Goal: Information Seeking & Learning: Learn about a topic

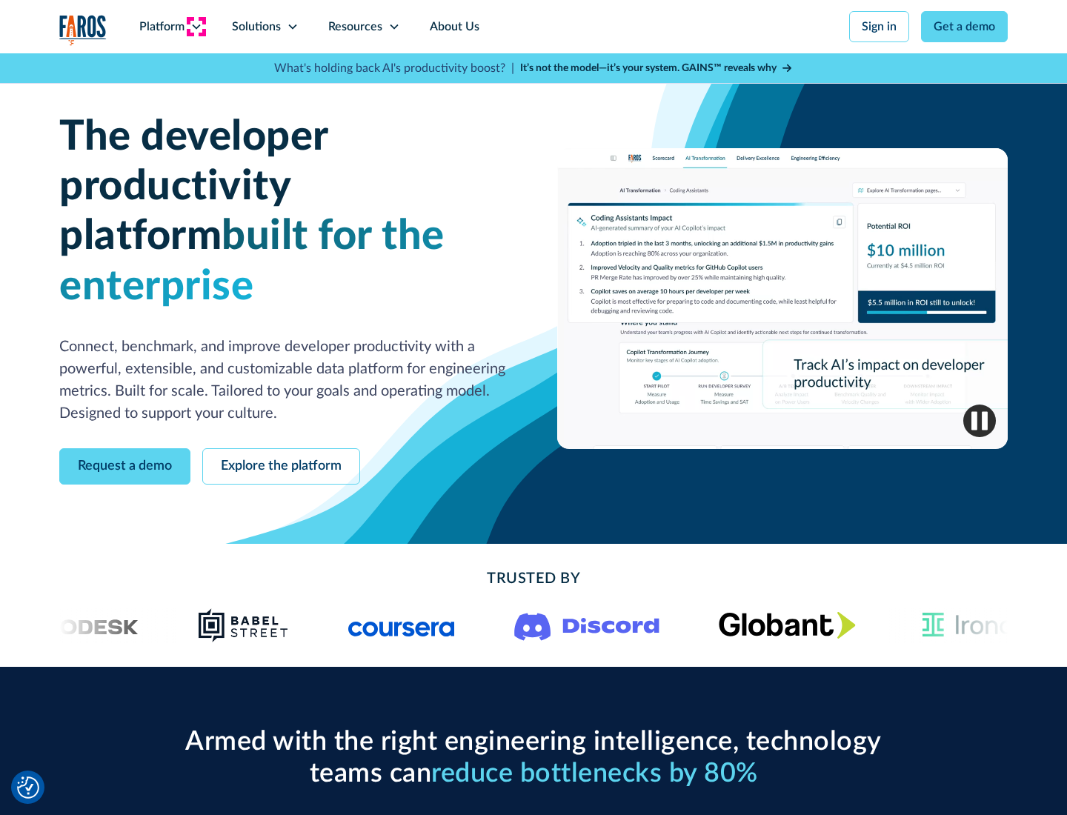
click at [196, 27] on icon at bounding box center [196, 27] width 12 height 12
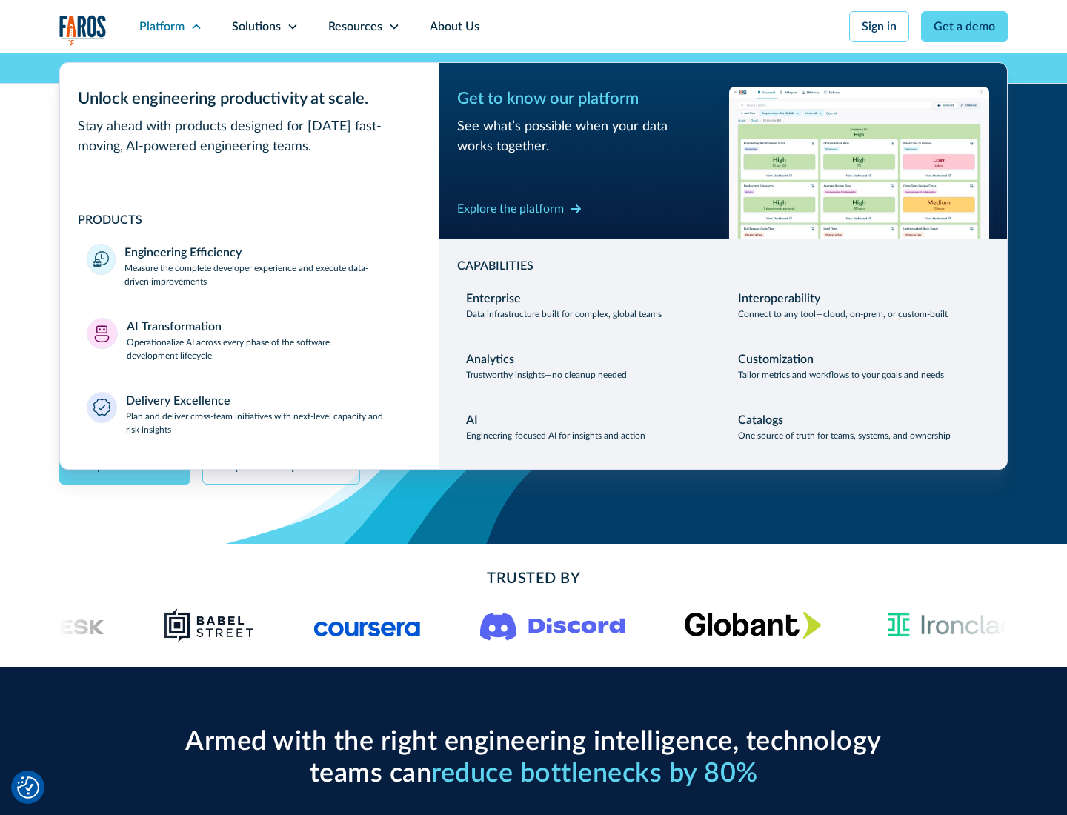
click at [268, 274] on p "Measure the complete developer experience and execute data-driven improvements" at bounding box center [269, 275] width 288 height 27
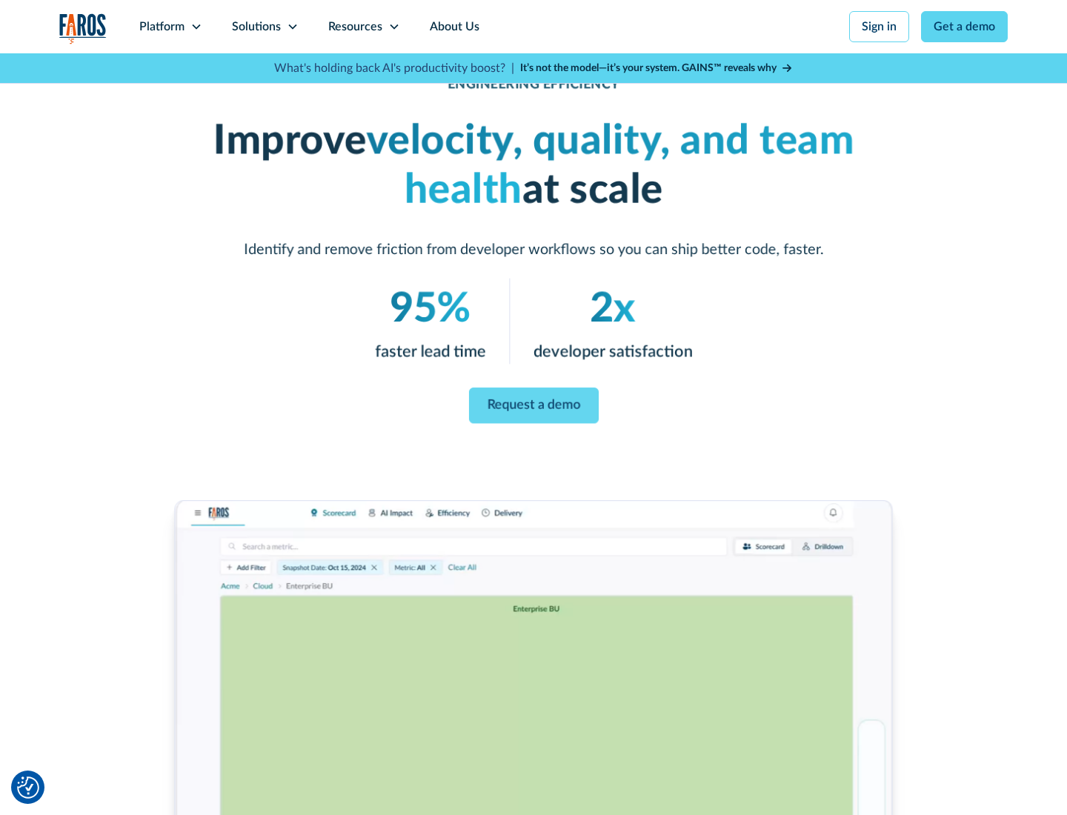
click at [534, 405] on link "Request a demo" at bounding box center [533, 406] width 130 height 36
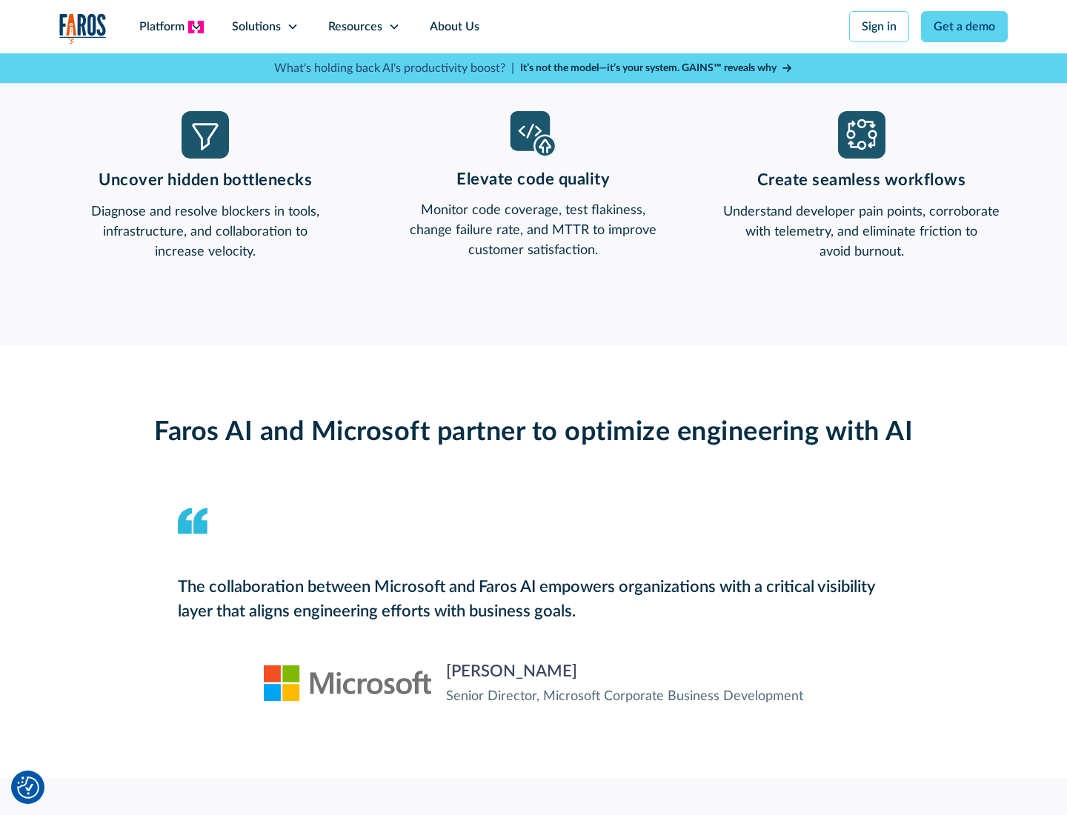
click at [196, 27] on icon at bounding box center [196, 27] width 12 height 12
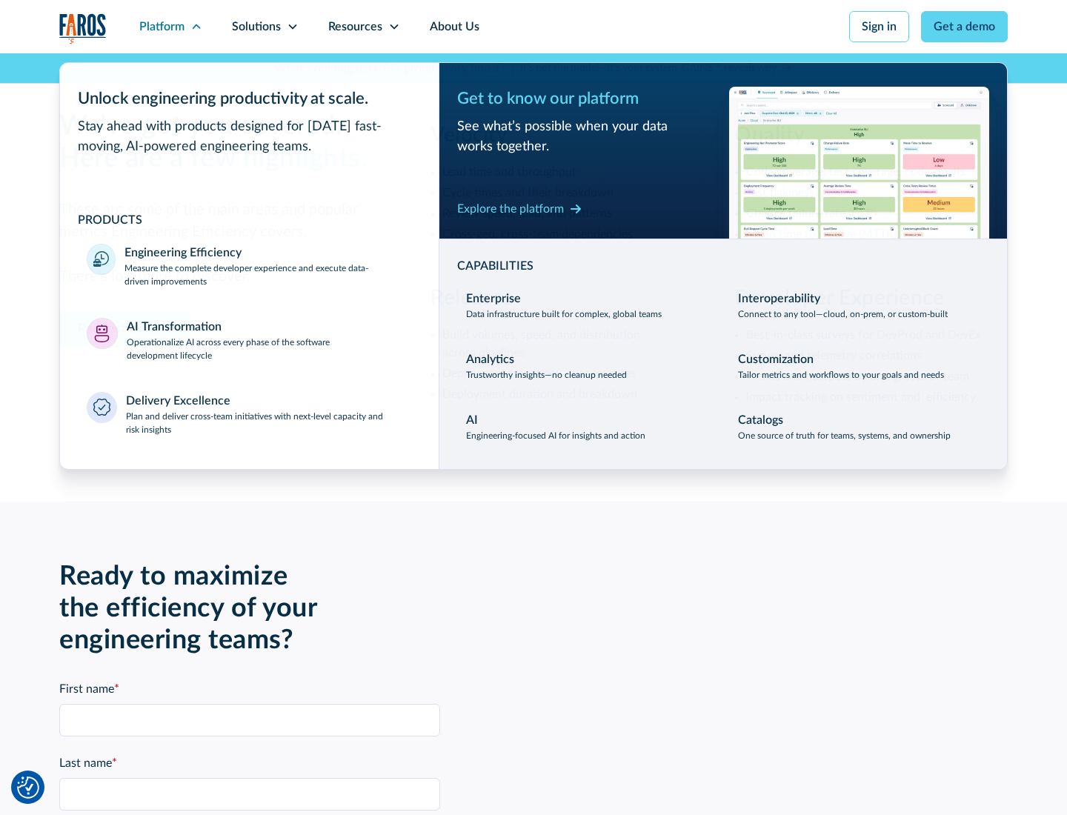
scroll to position [3251, 0]
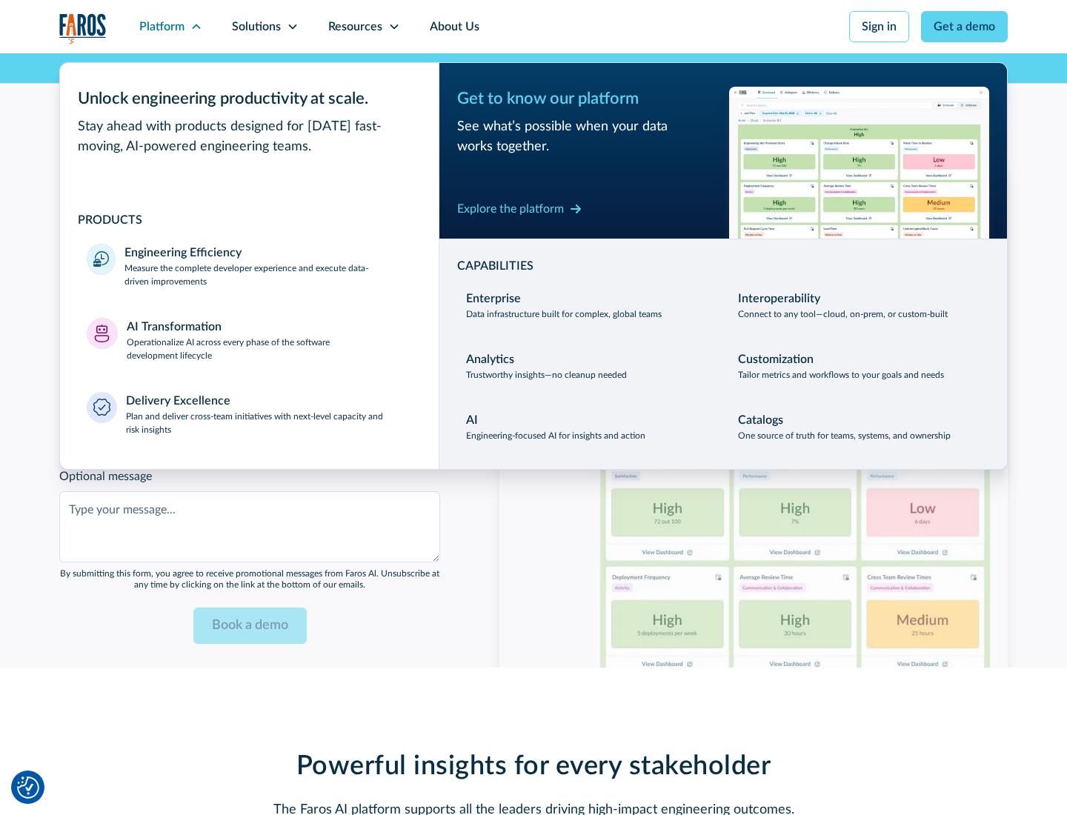
click at [269, 339] on p "Operationalize AI across every phase of the software development lifecycle" at bounding box center [270, 349] width 286 height 27
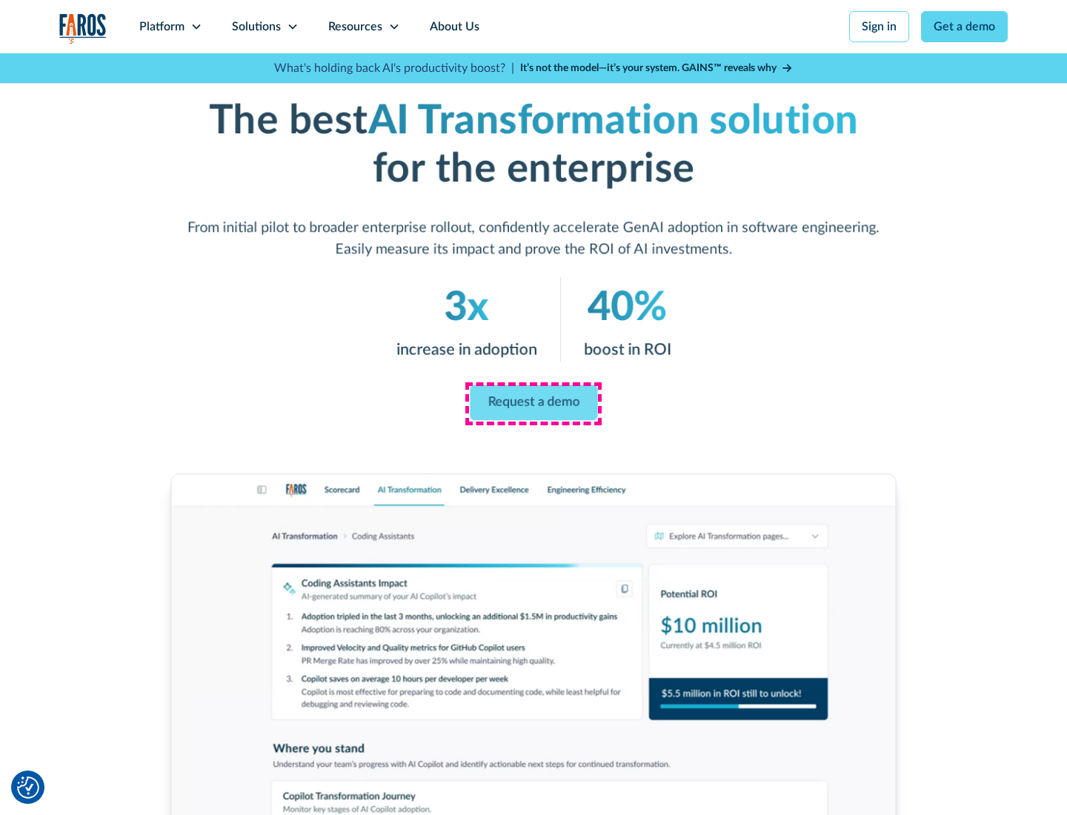
click at [534, 402] on link "Request a demo" at bounding box center [533, 403] width 127 height 36
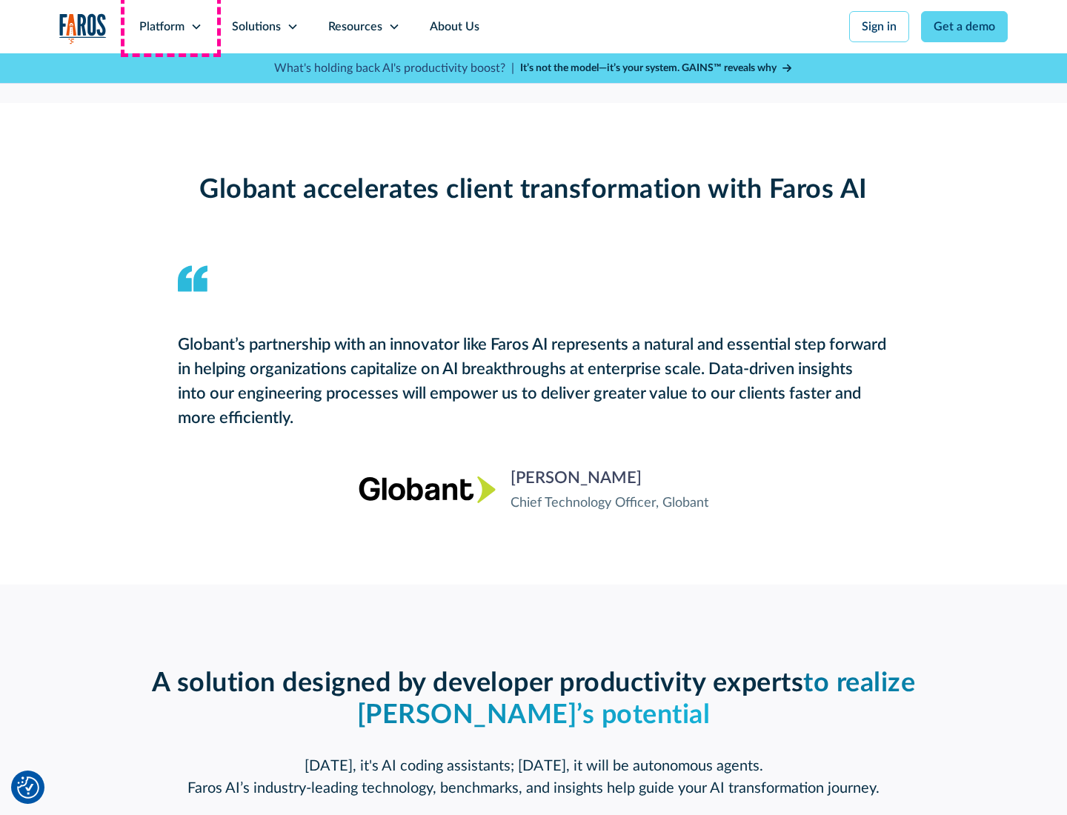
click at [170, 27] on div "Platform" at bounding box center [161, 27] width 45 height 18
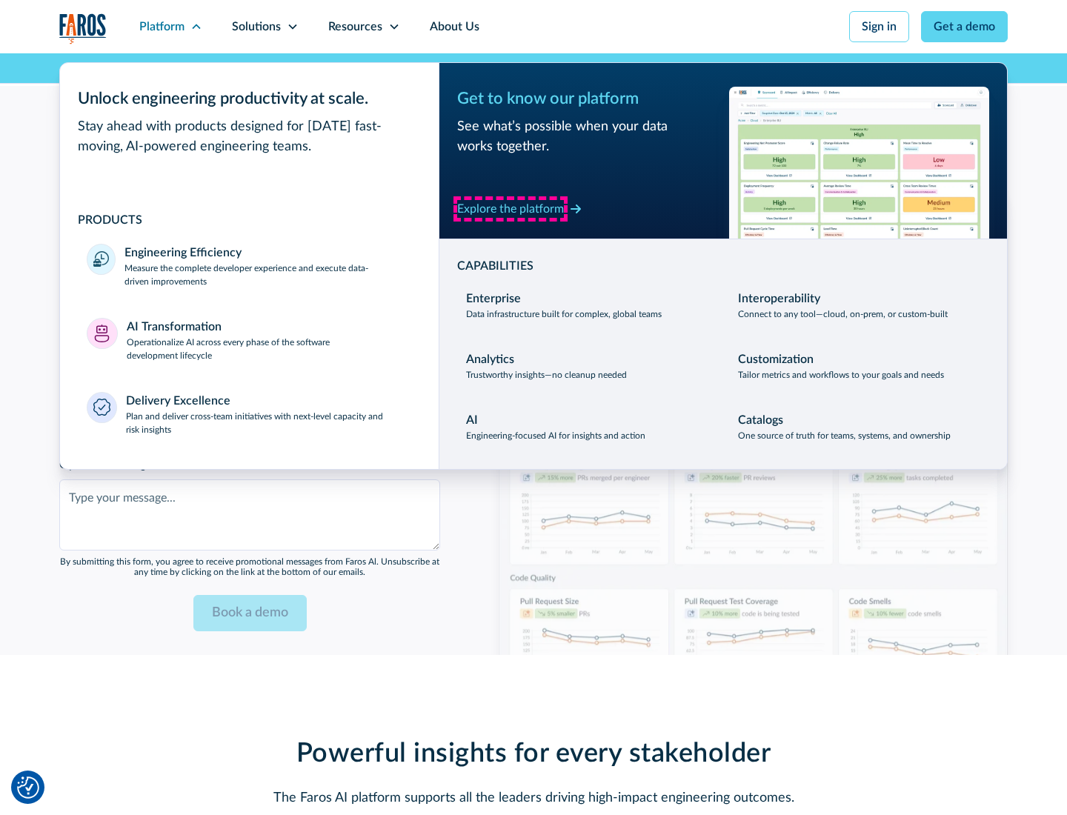
scroll to position [3608, 0]
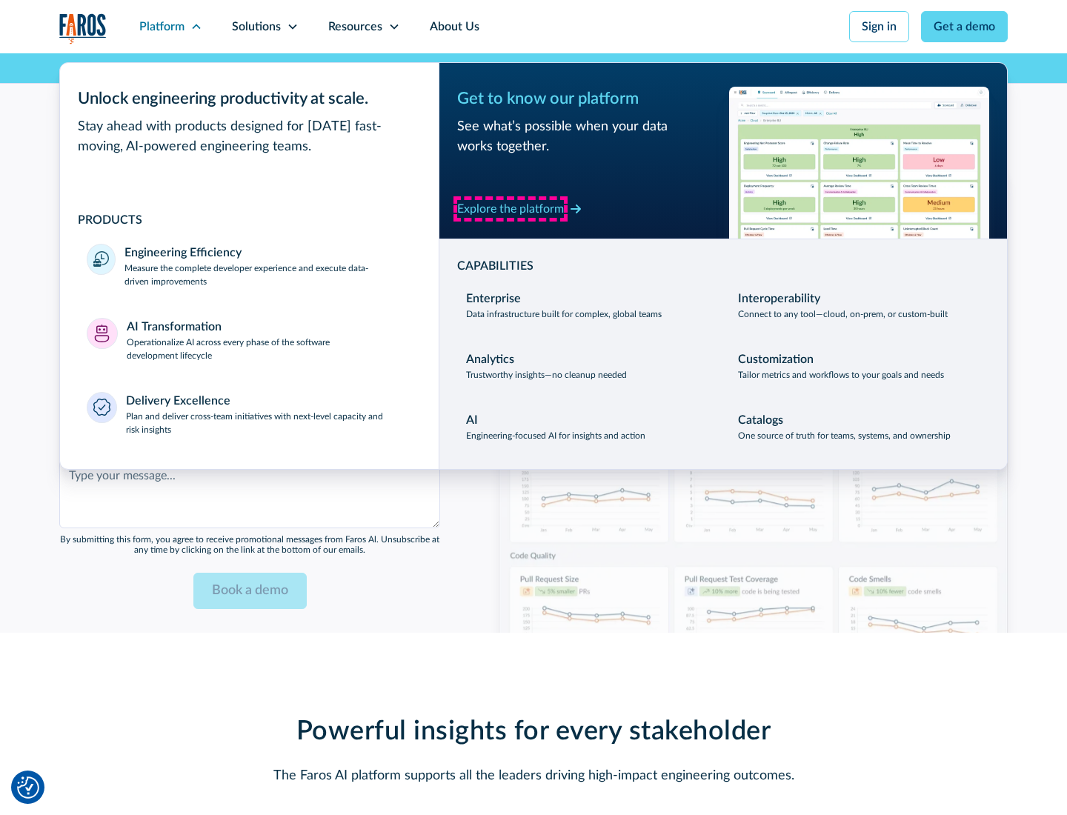
click at [511, 208] on div "Explore the platform" at bounding box center [510, 209] width 107 height 18
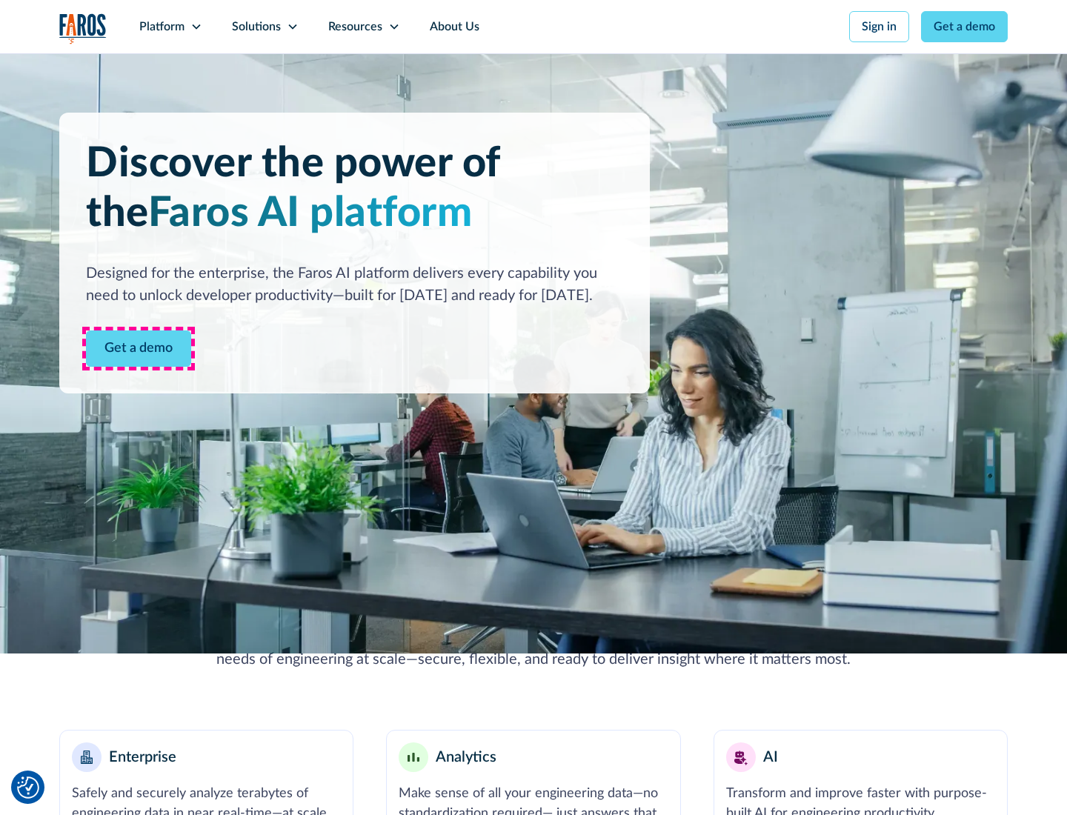
click at [139, 348] on link "Get a demo" at bounding box center [138, 349] width 105 height 36
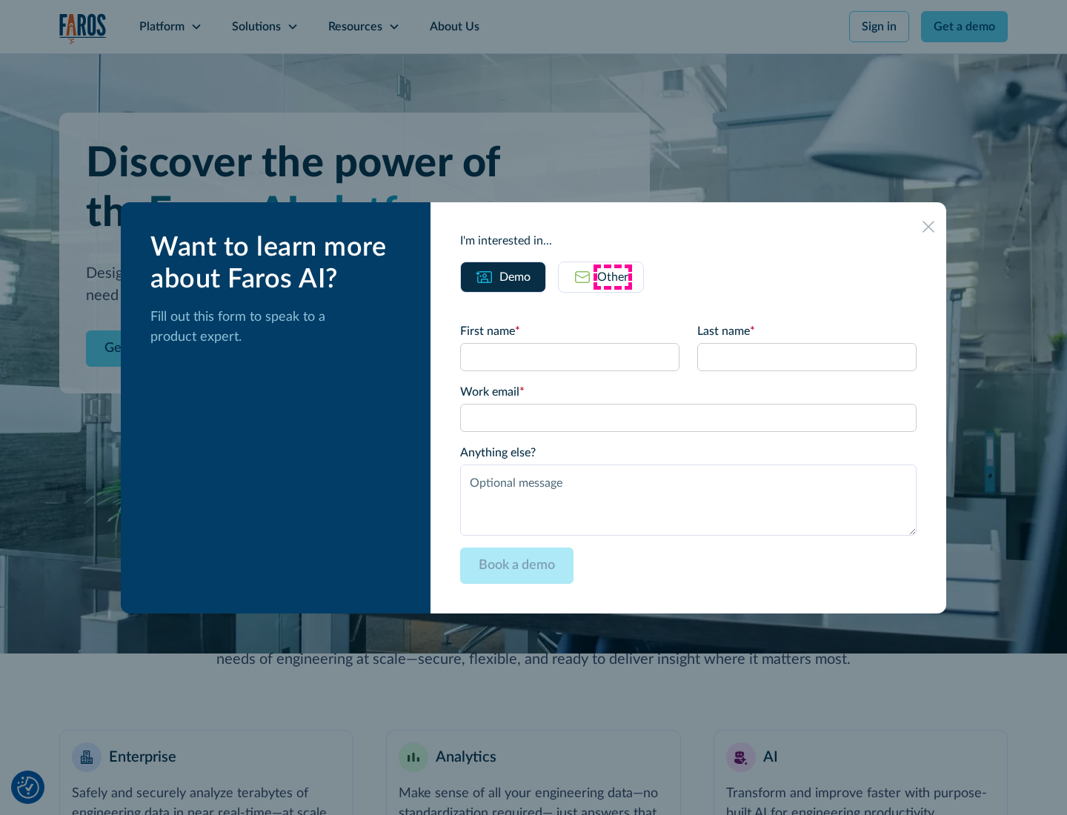
click at [613, 276] on div "Other" at bounding box center [612, 277] width 31 height 18
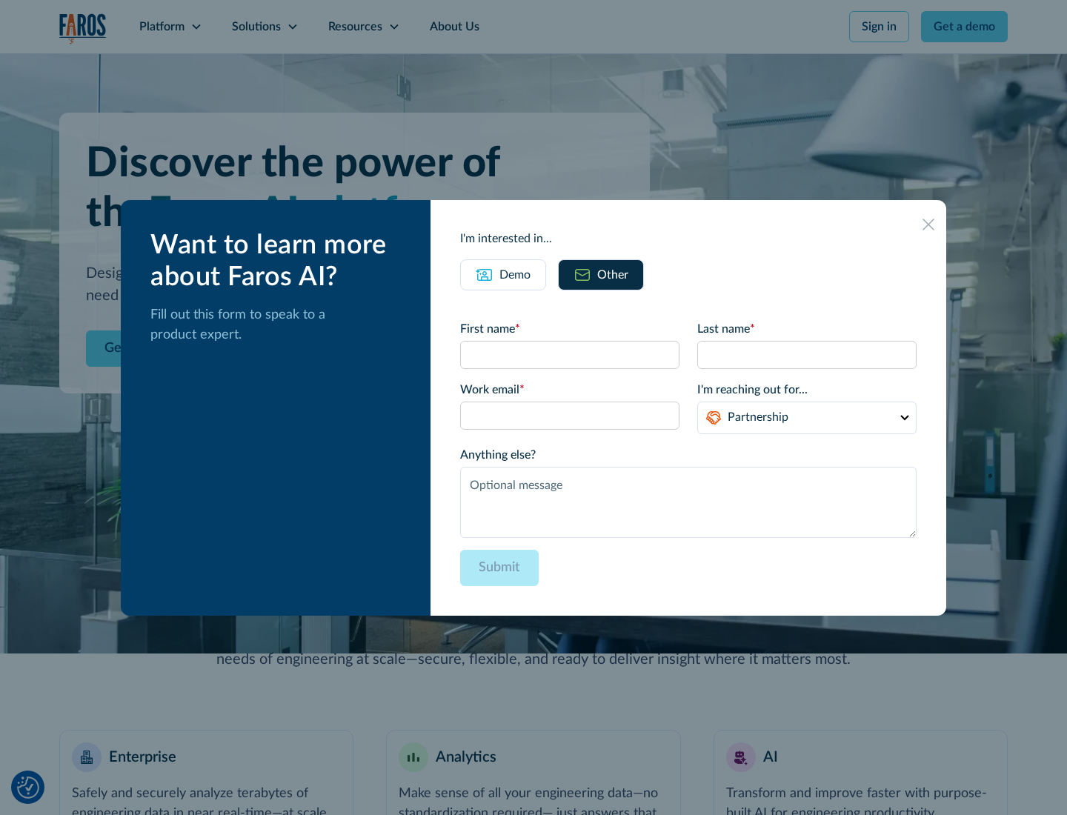
click at [515, 274] on div "Demo" at bounding box center [515, 275] width 31 height 18
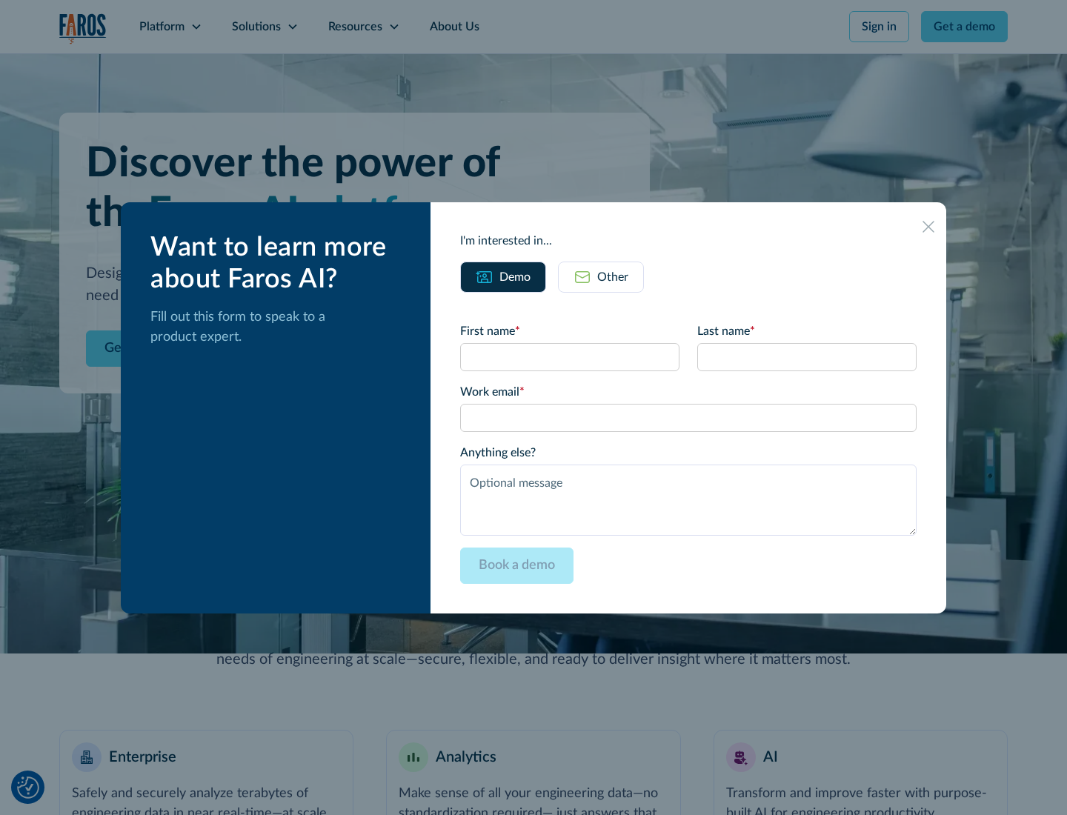
click at [929, 226] on icon at bounding box center [929, 227] width 12 height 12
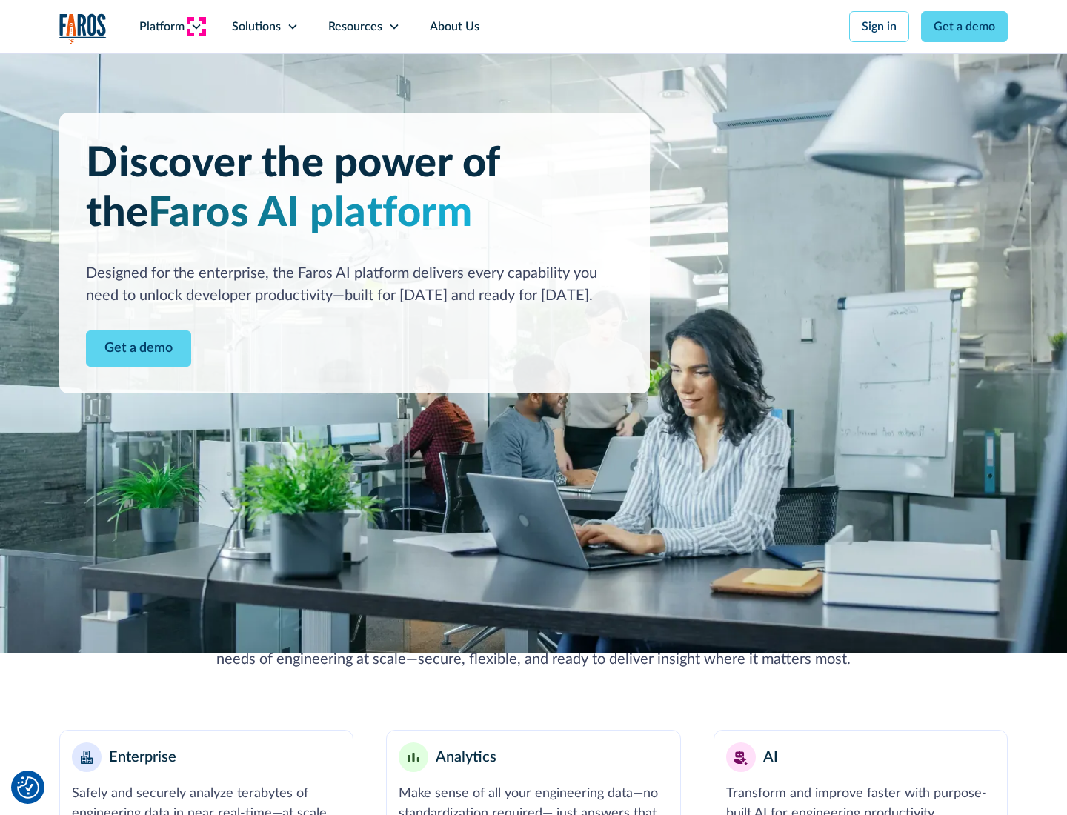
click at [196, 27] on icon at bounding box center [196, 27] width 12 height 12
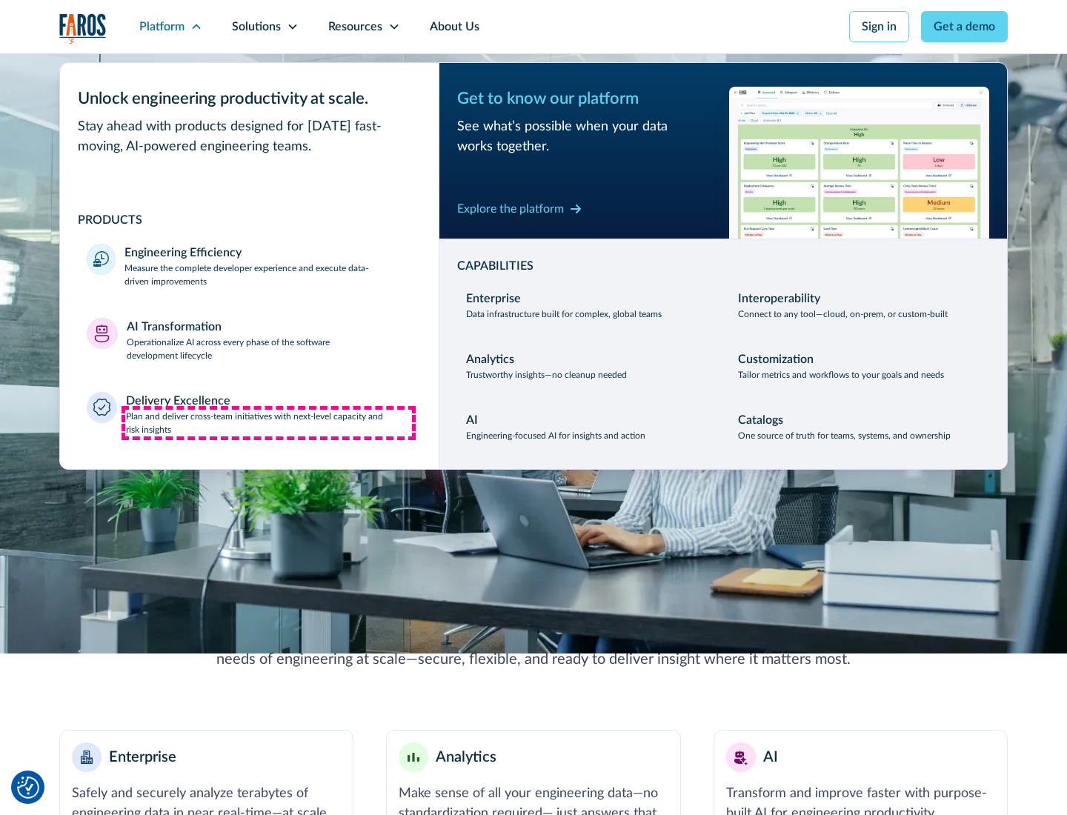
click at [268, 422] on p "Plan and deliver cross-team initiatives with next-level capacity and risk insig…" at bounding box center [269, 423] width 287 height 27
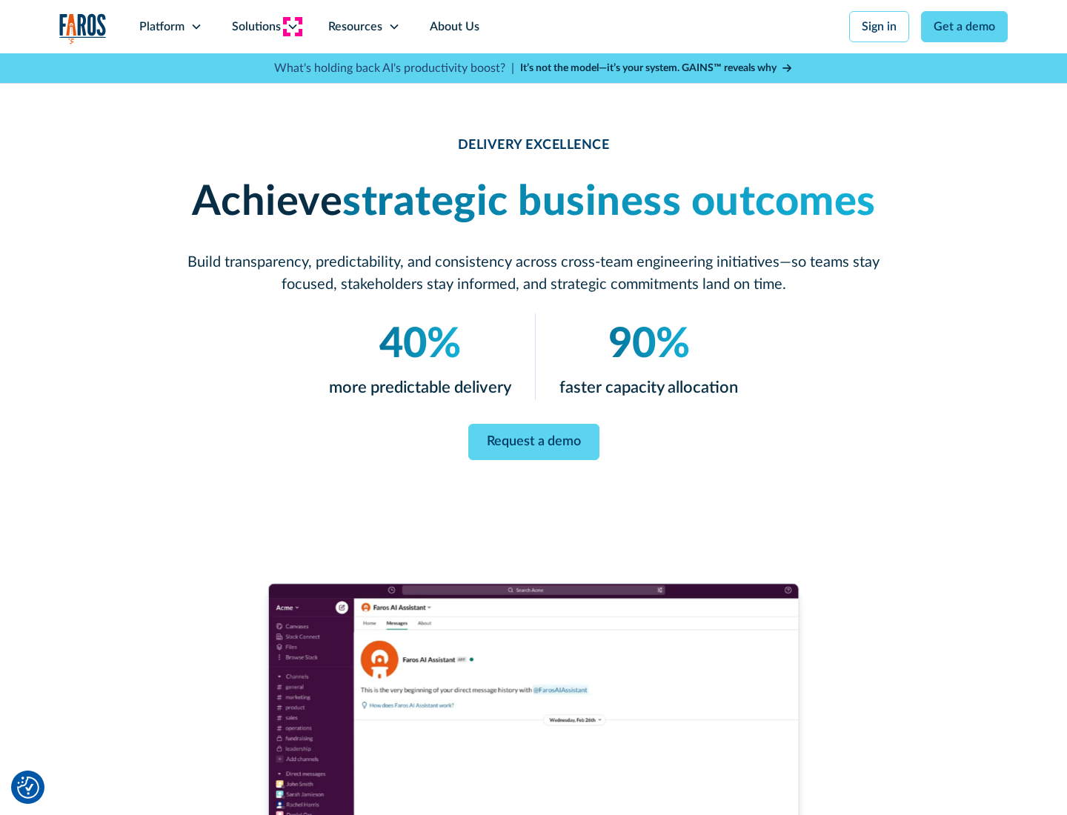
click at [292, 27] on icon at bounding box center [293, 27] width 12 height 12
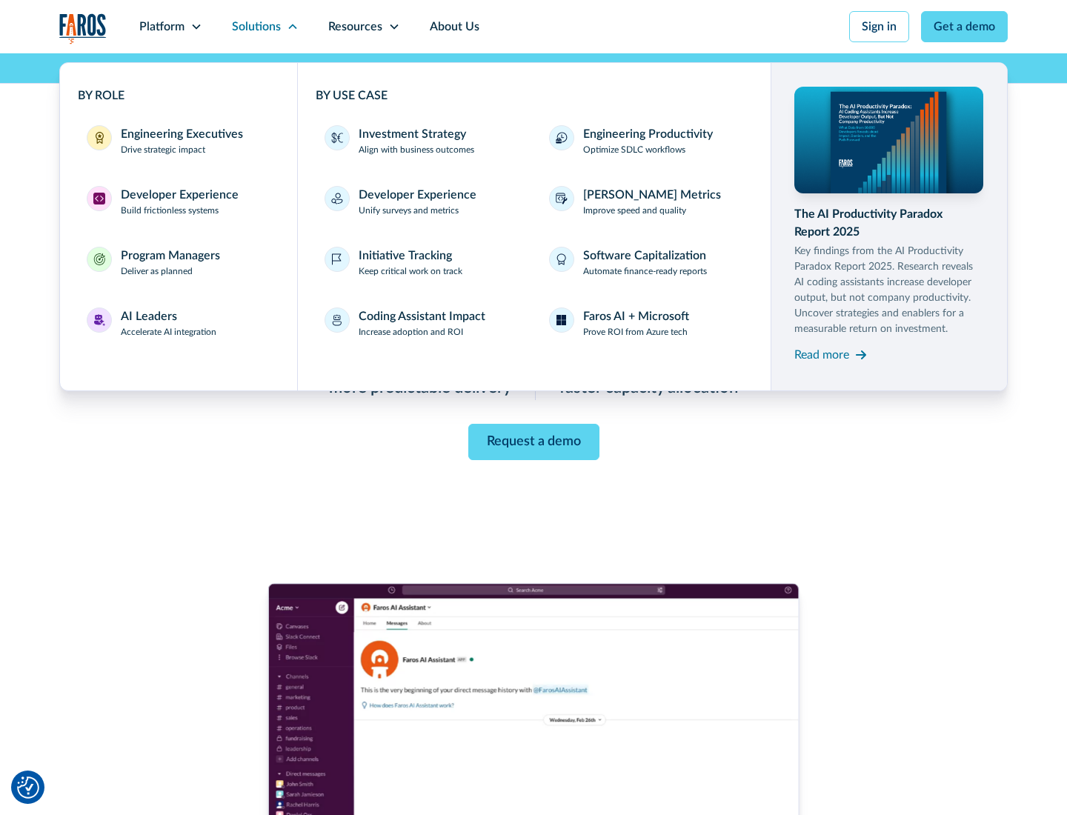
click at [178, 141] on div "Engineering Executives" at bounding box center [182, 134] width 122 height 18
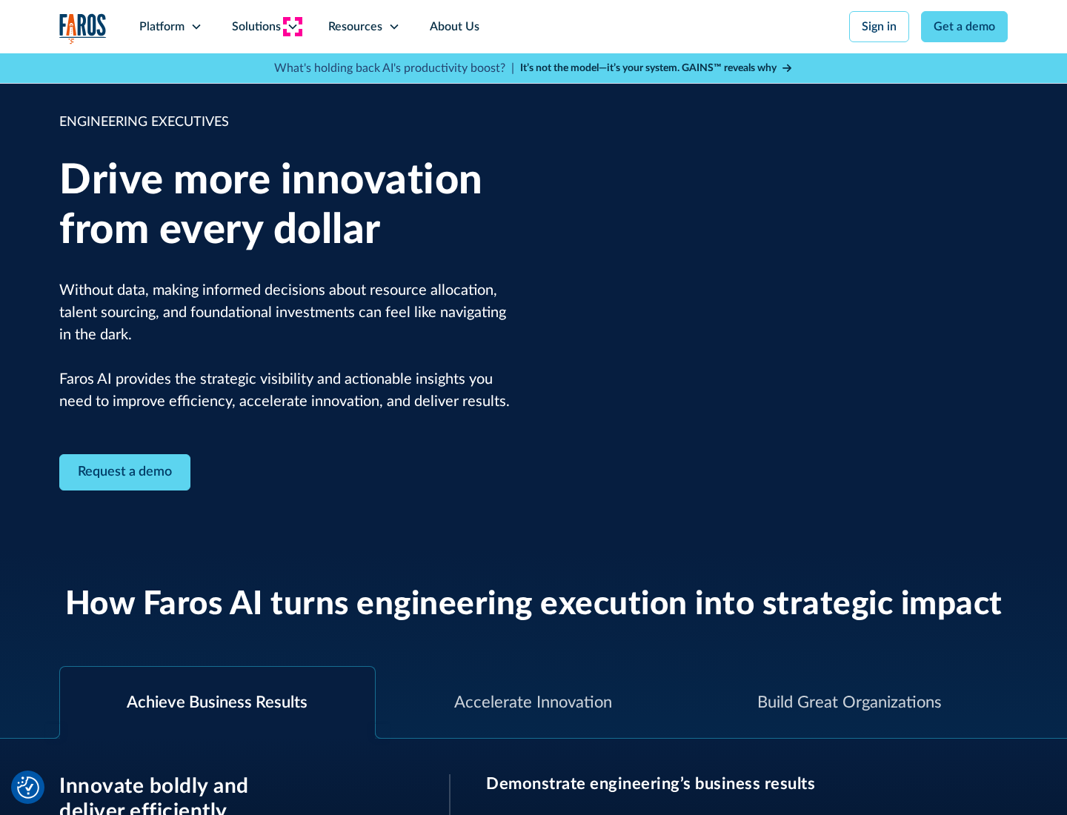
click at [292, 27] on icon at bounding box center [293, 27] width 12 height 12
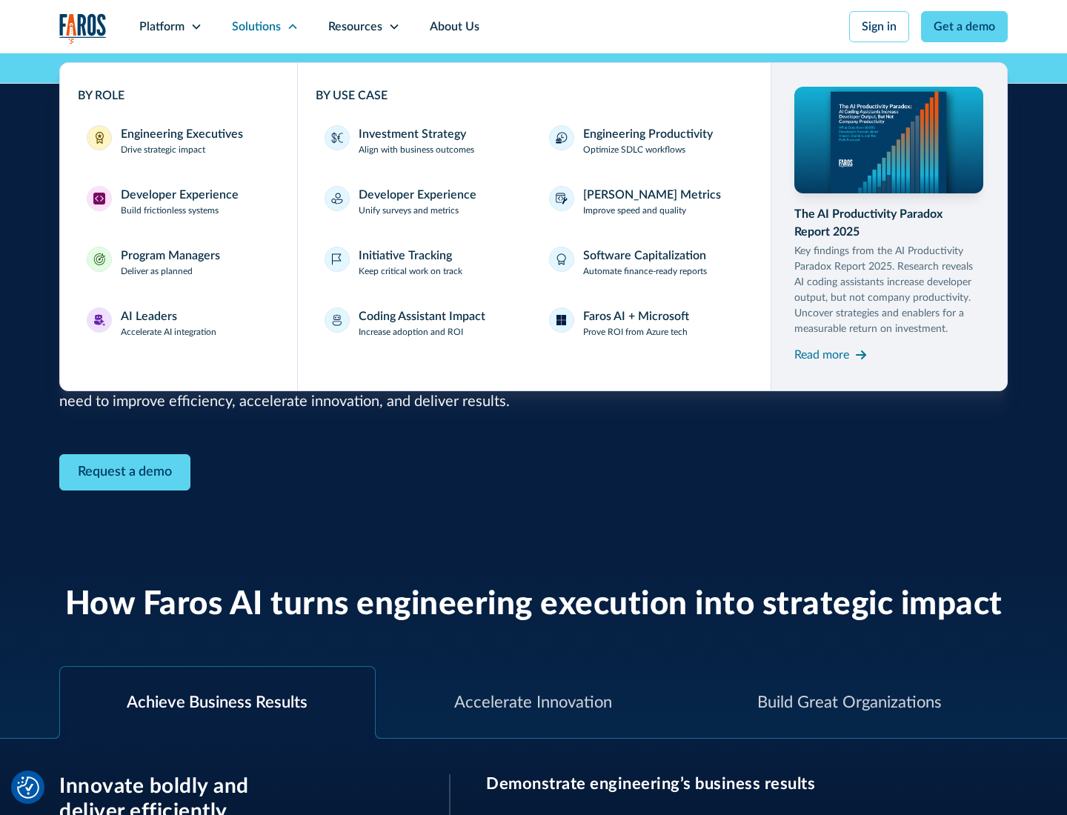
click at [178, 195] on div "Developer Experience" at bounding box center [180, 195] width 118 height 18
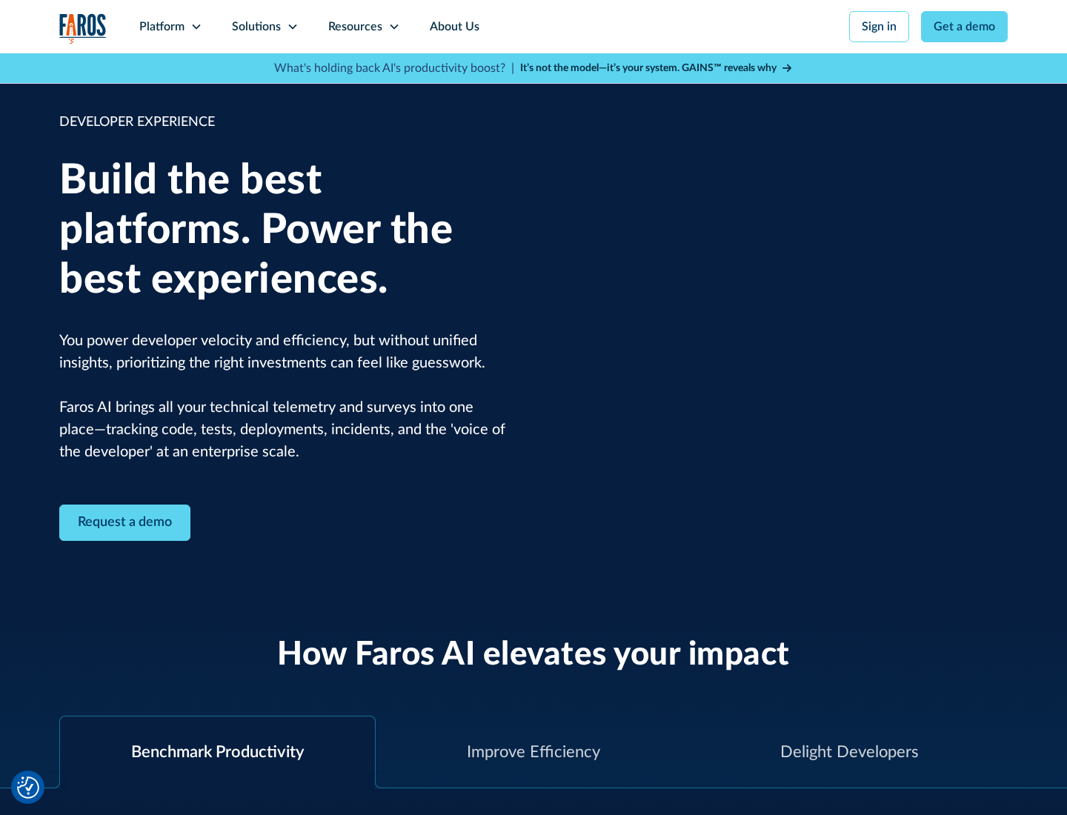
click at [265, 27] on div "Solutions" at bounding box center [256, 27] width 49 height 18
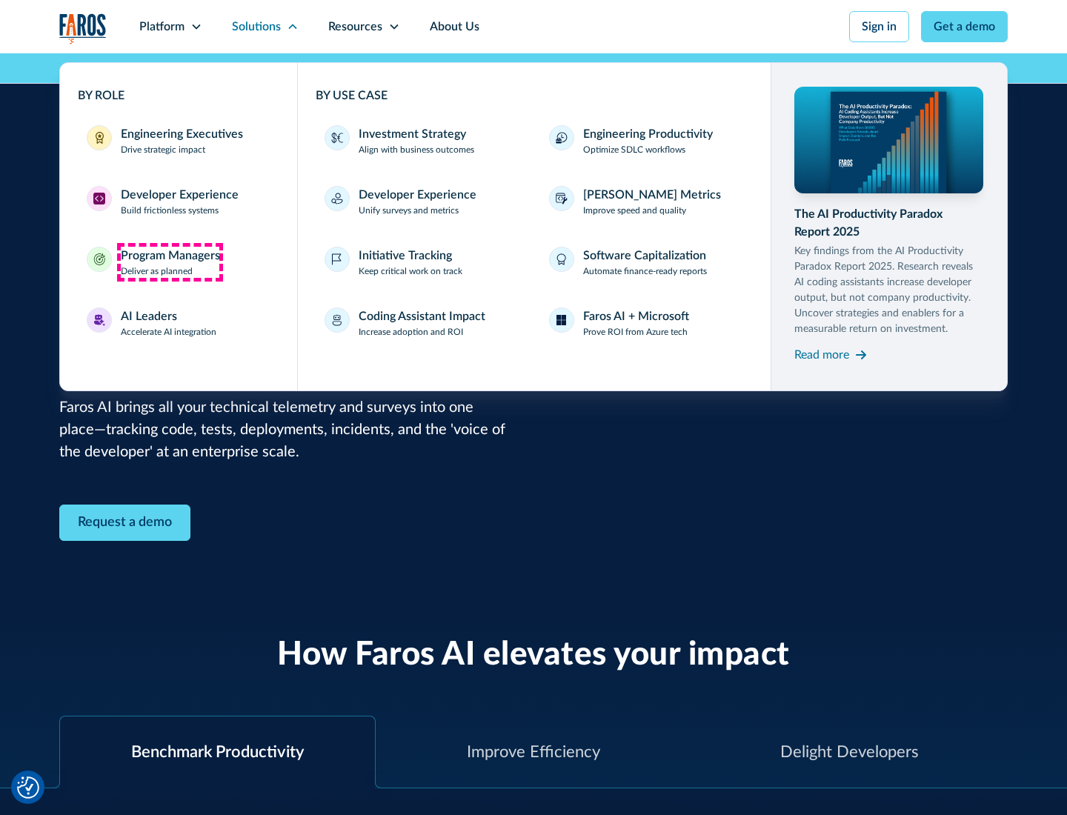
click at [170, 262] on div "Program Managers" at bounding box center [170, 256] width 99 height 18
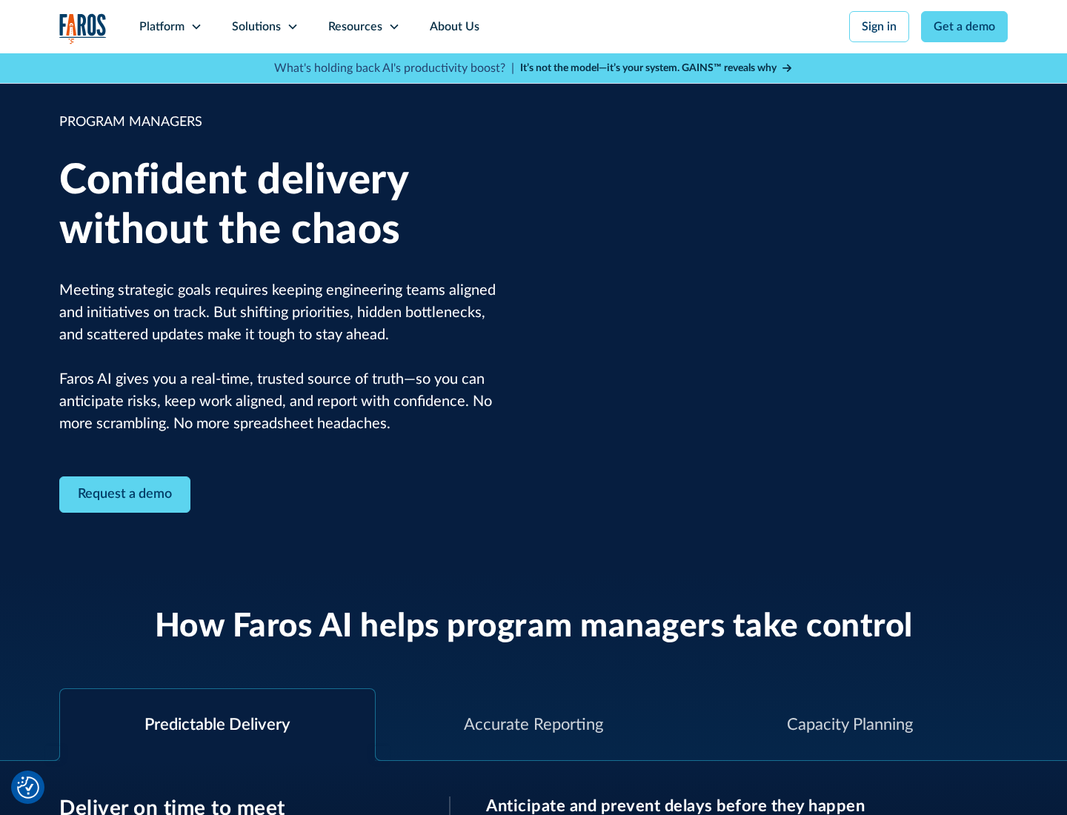
click at [292, 27] on icon at bounding box center [293, 27] width 12 height 12
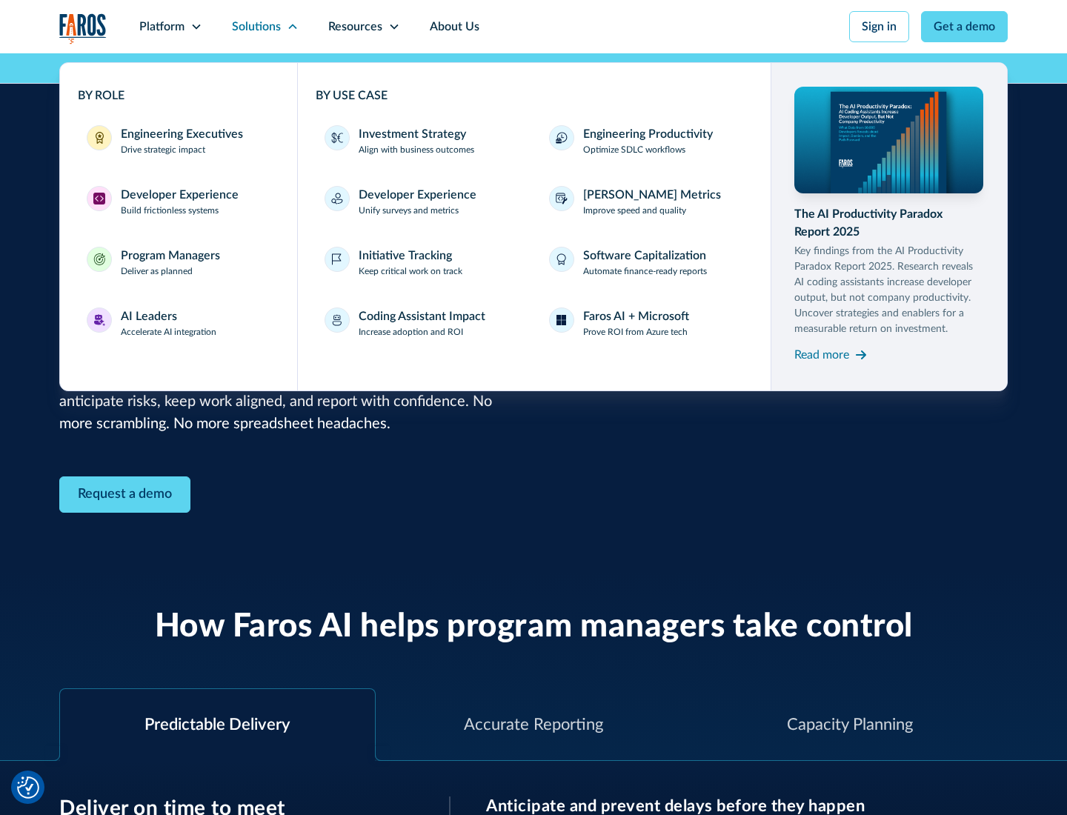
click at [169, 323] on div "AI Leaders" at bounding box center [149, 317] width 56 height 18
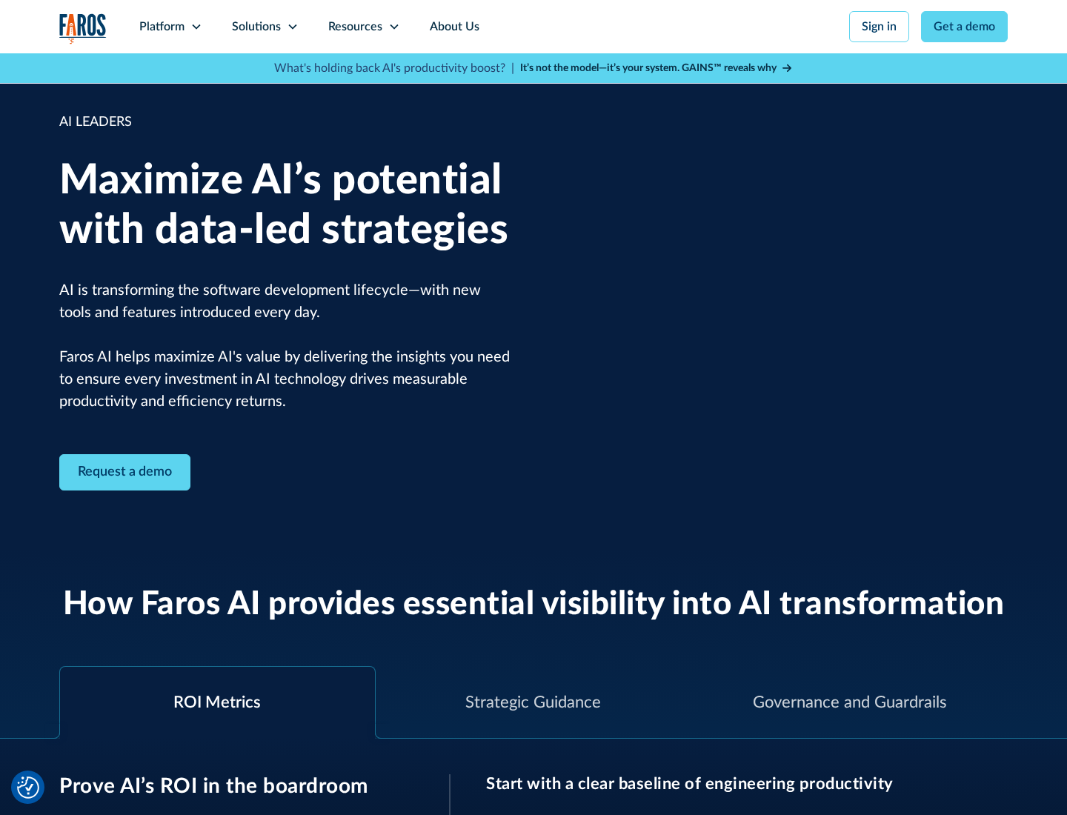
click at [292, 27] on icon at bounding box center [293, 27] width 12 height 12
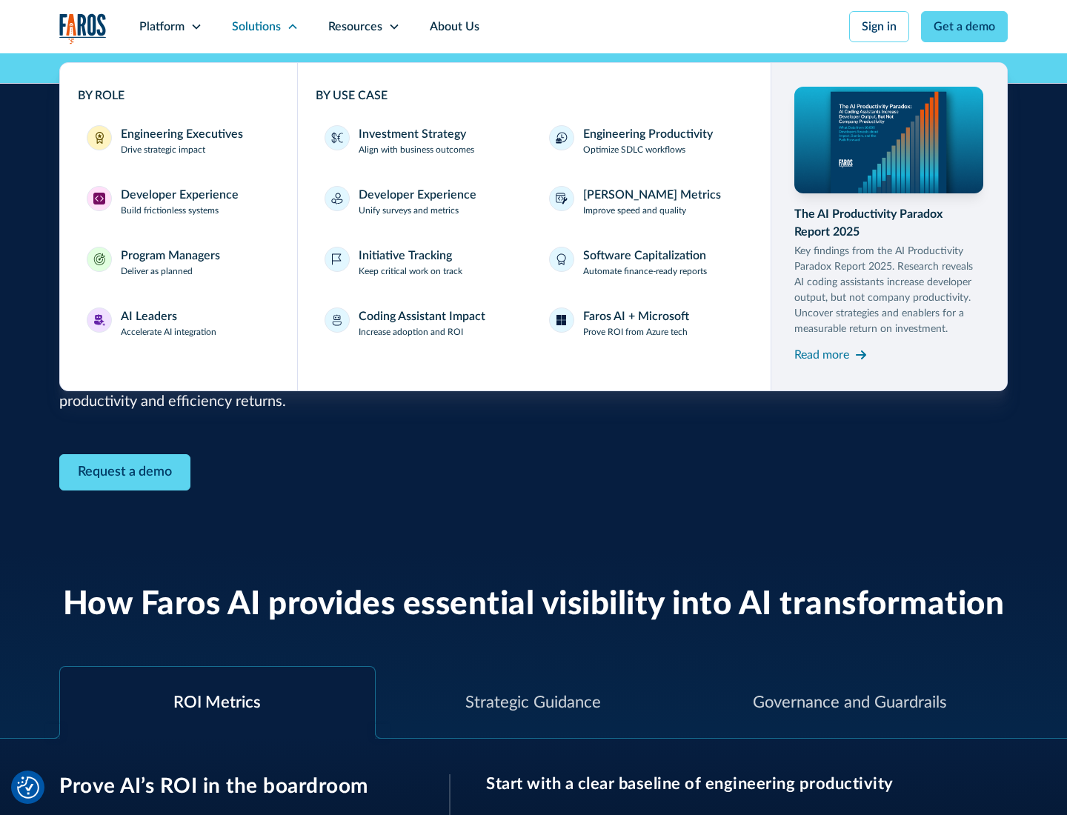
click at [411, 134] on div "Investment Strategy" at bounding box center [412, 134] width 107 height 18
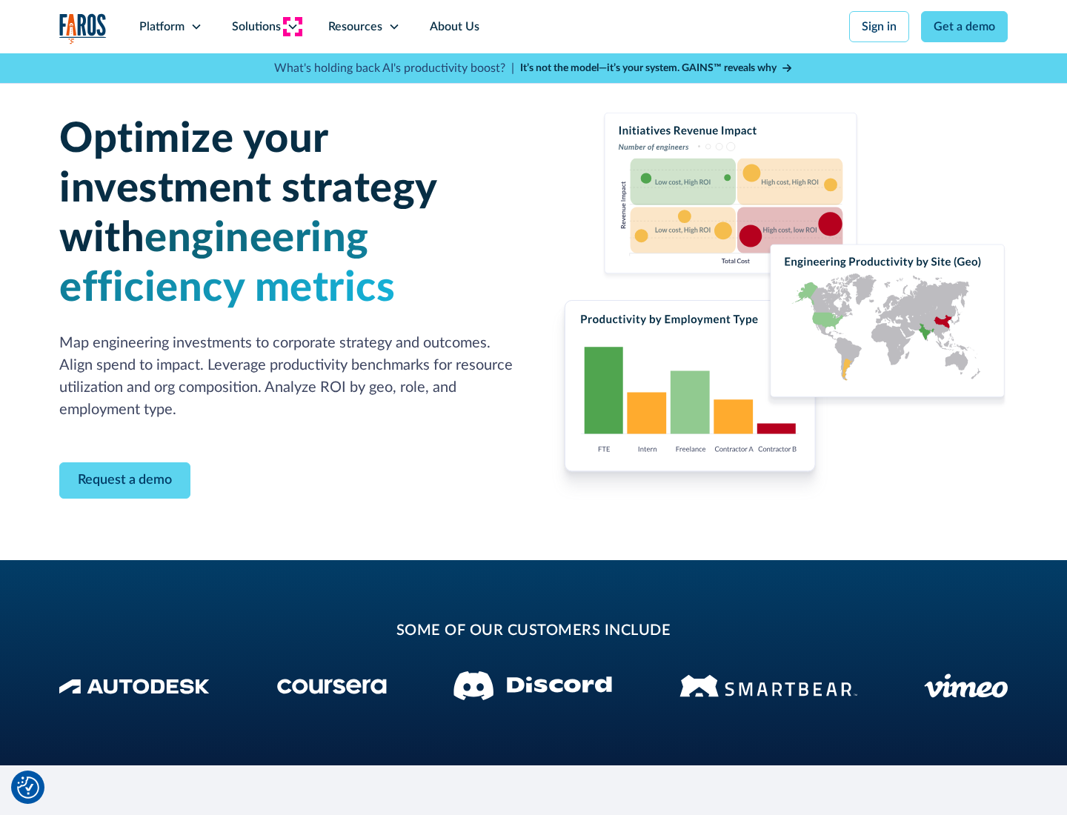
click at [292, 27] on icon at bounding box center [293, 27] width 12 height 12
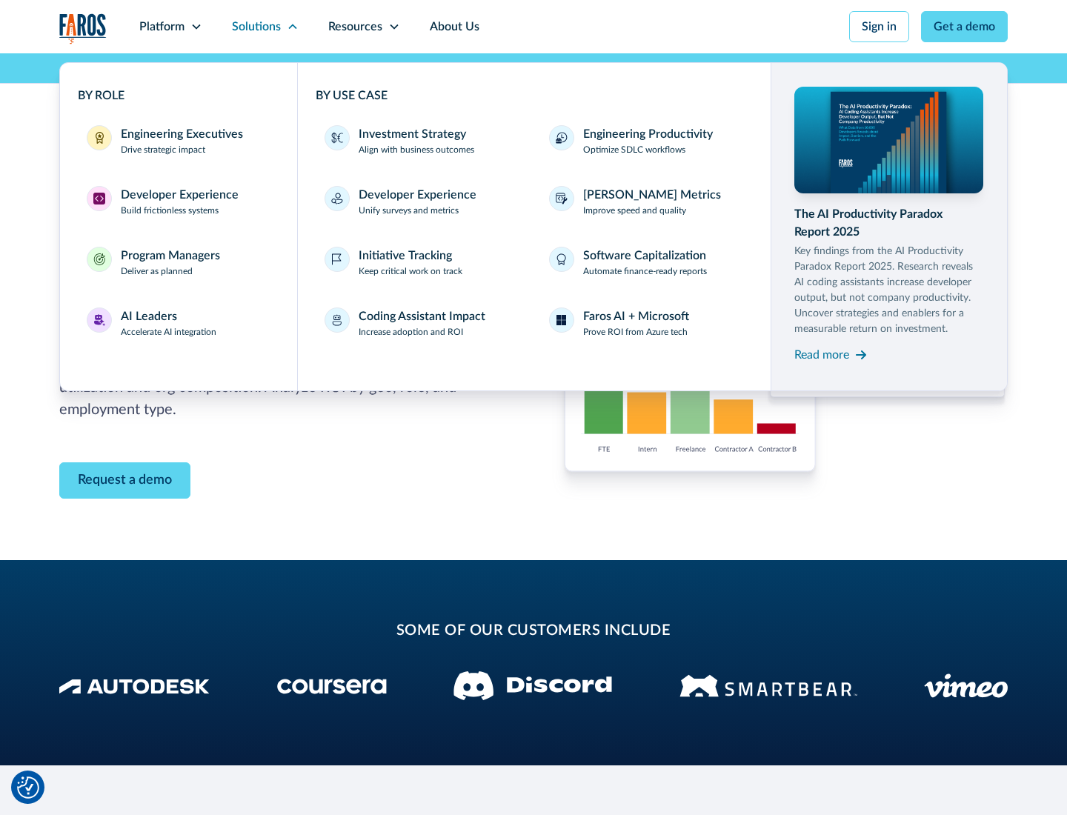
click at [635, 332] on p "Prove ROI from Azure tech" at bounding box center [635, 331] width 105 height 13
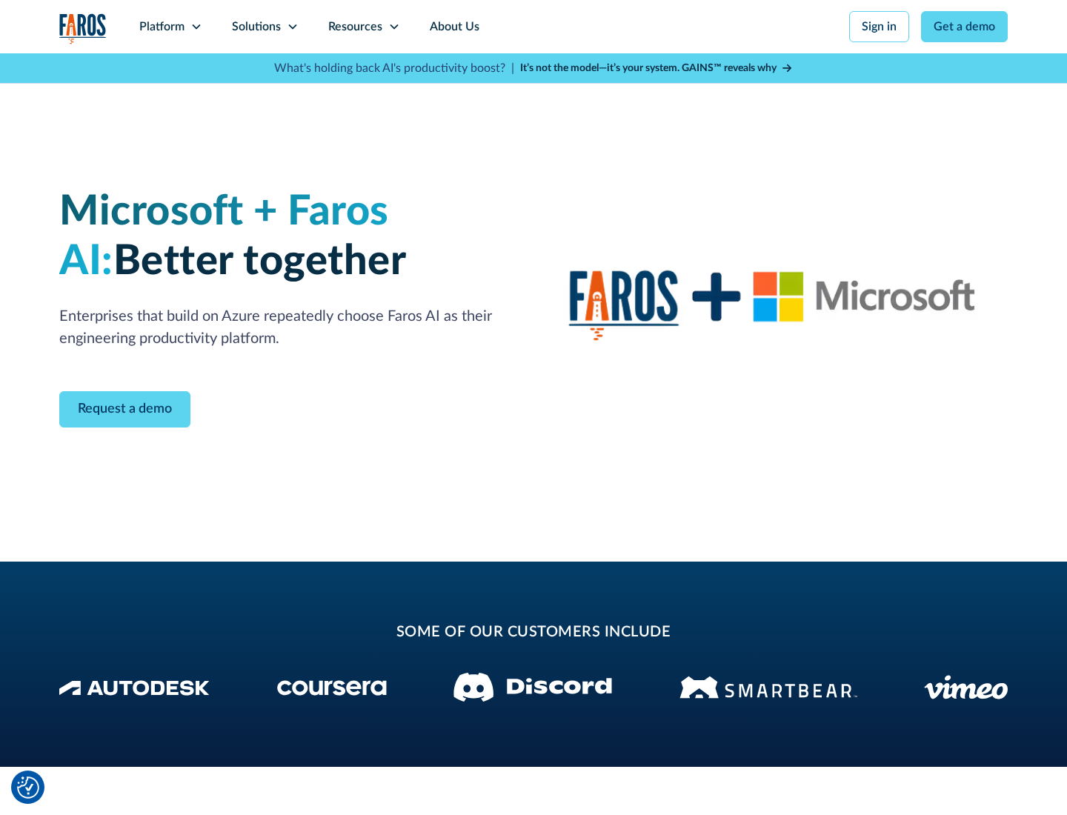
click at [292, 27] on icon at bounding box center [293, 27] width 12 height 12
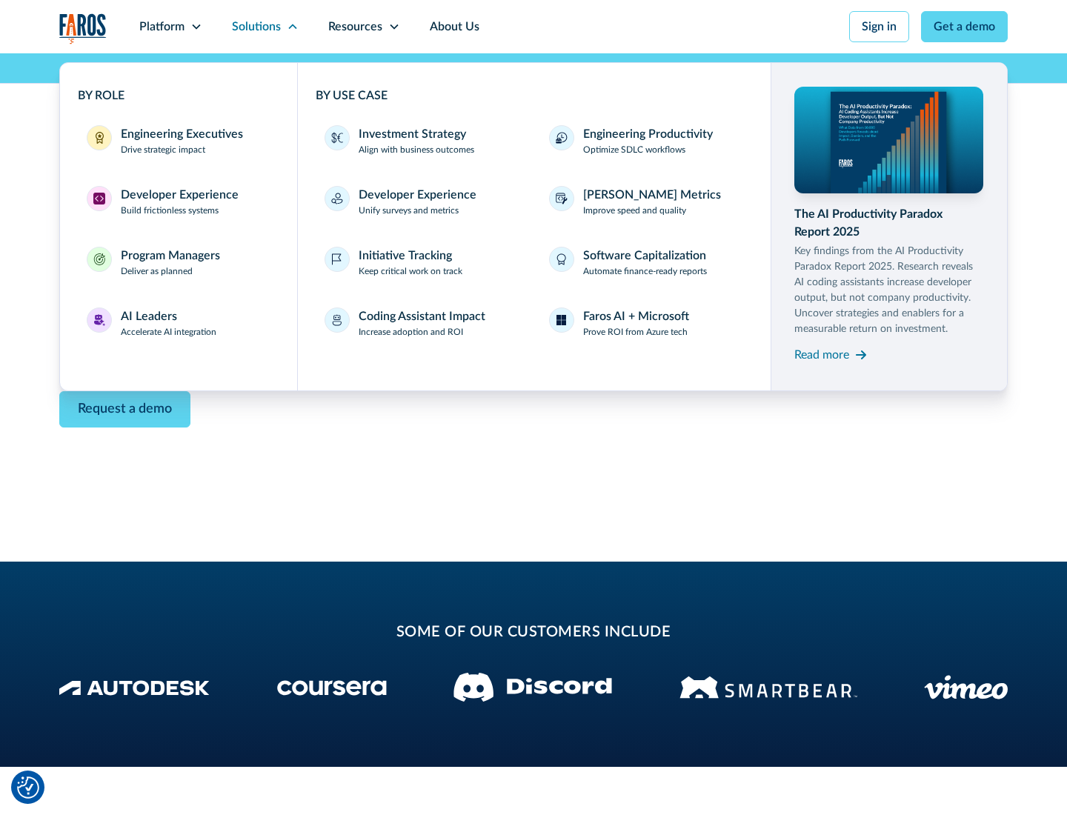
click at [822, 354] on div "Read more" at bounding box center [822, 355] width 55 height 18
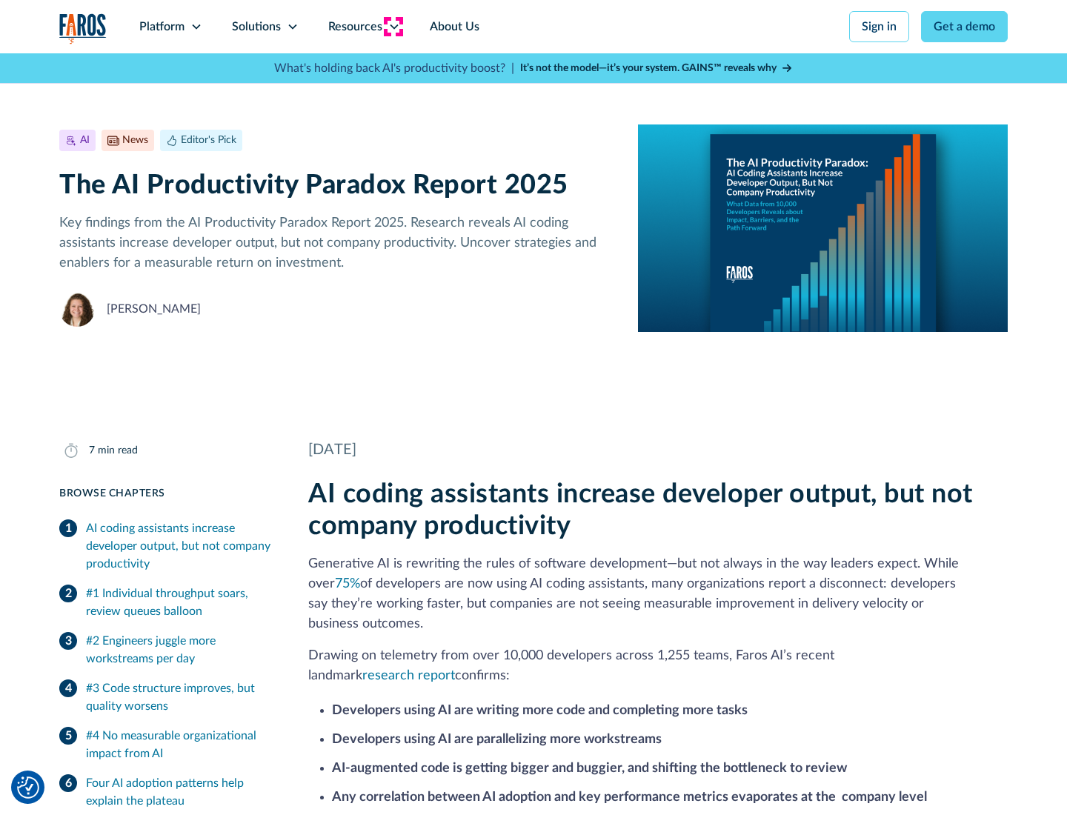
click at [393, 27] on icon at bounding box center [394, 27] width 12 height 12
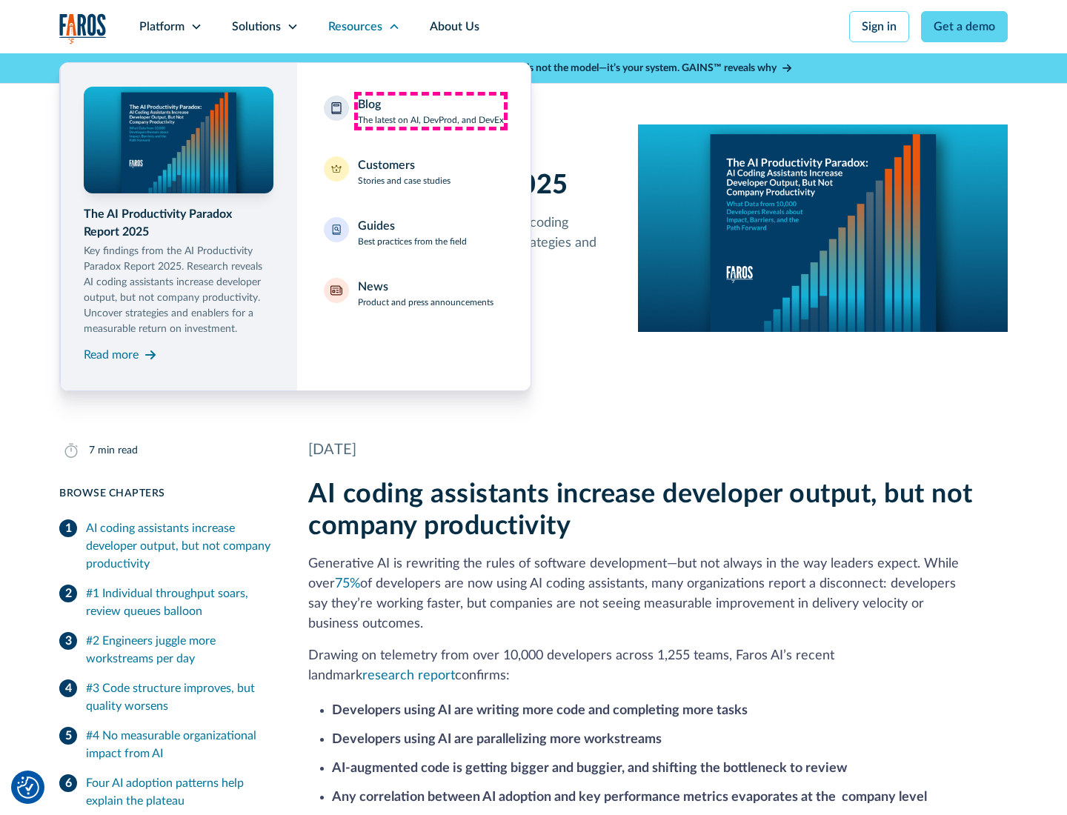
click at [431, 111] on div "Blog The latest on AI, DevProd, and DevEx" at bounding box center [431, 111] width 146 height 31
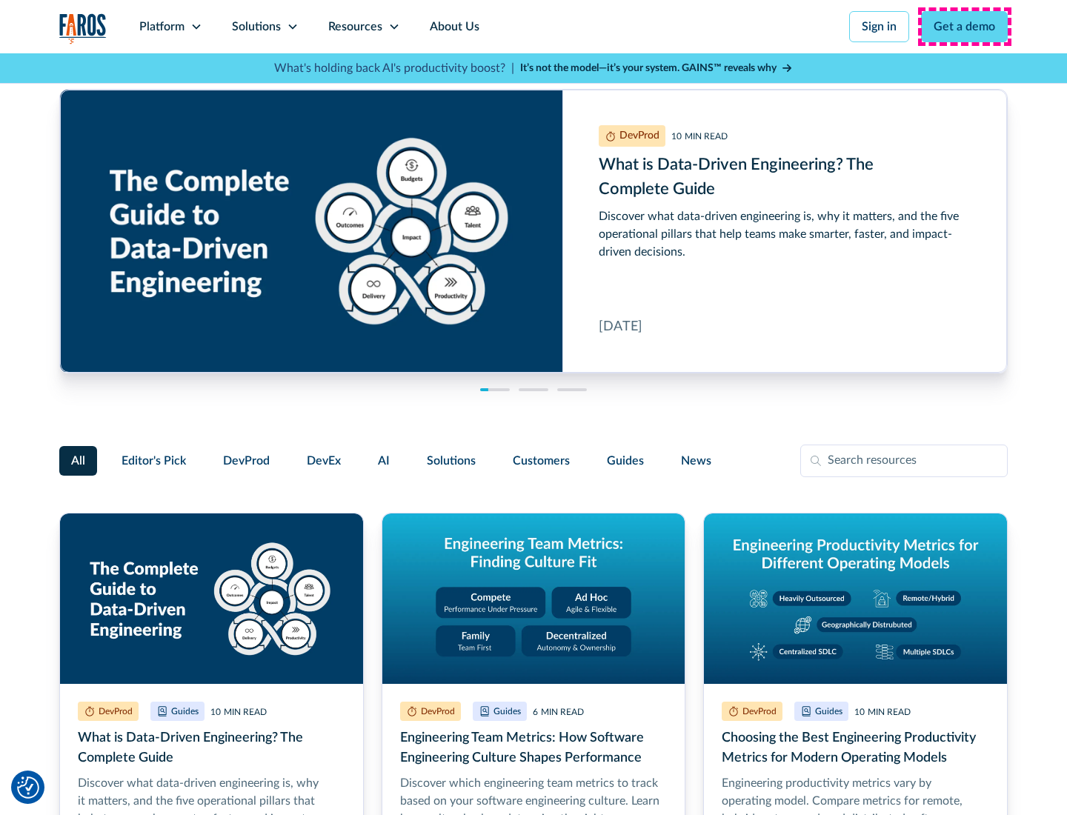
click at [965, 27] on link "Get a demo" at bounding box center [964, 26] width 87 height 31
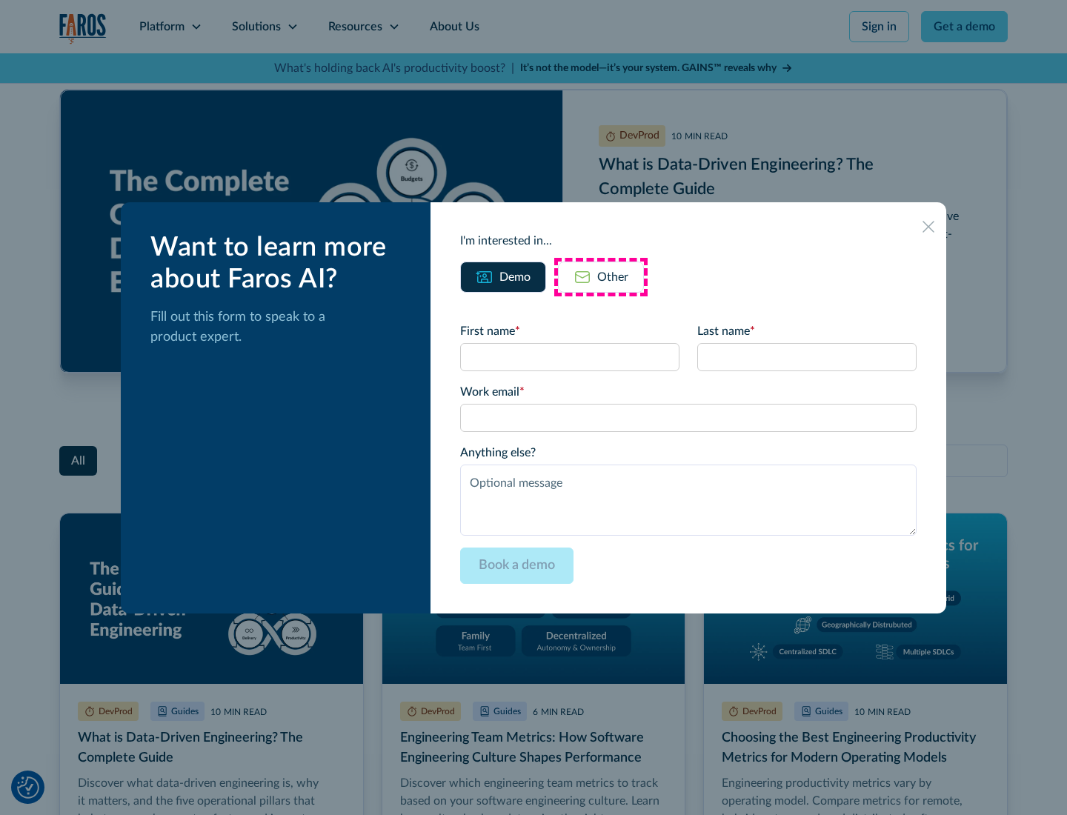
click at [601, 276] on div "Other" at bounding box center [612, 277] width 31 height 18
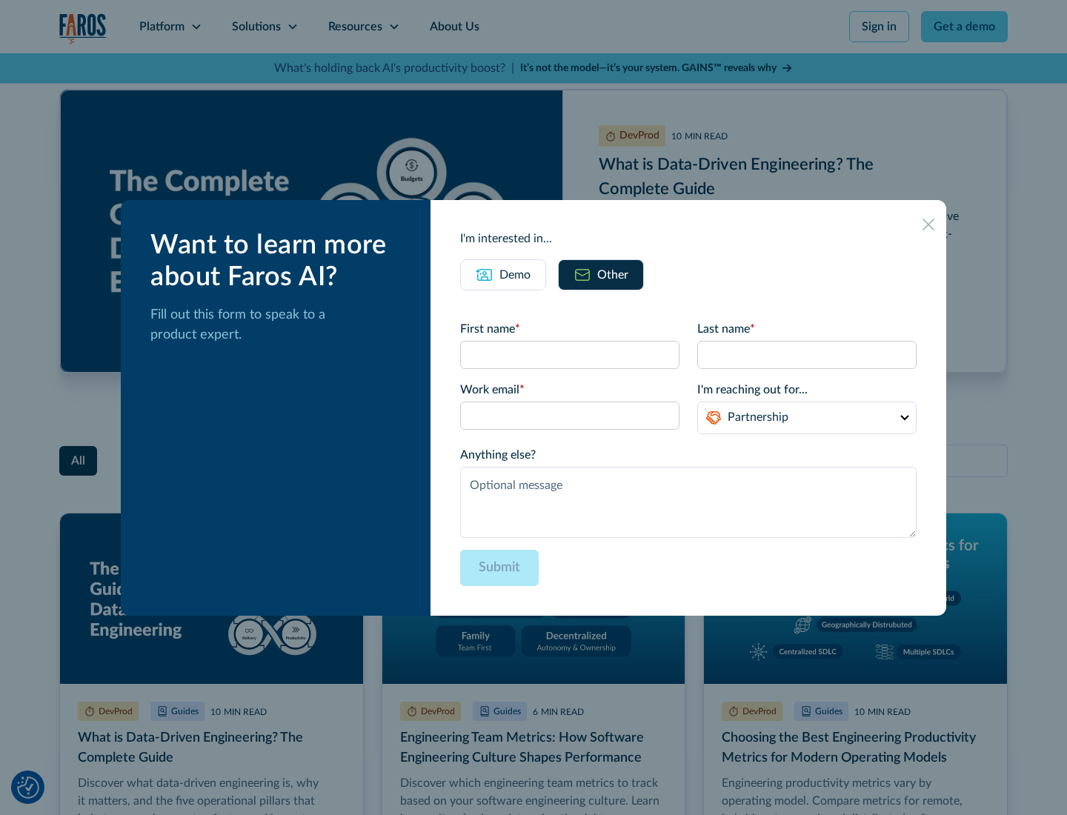
click at [929, 224] on icon at bounding box center [929, 225] width 12 height 12
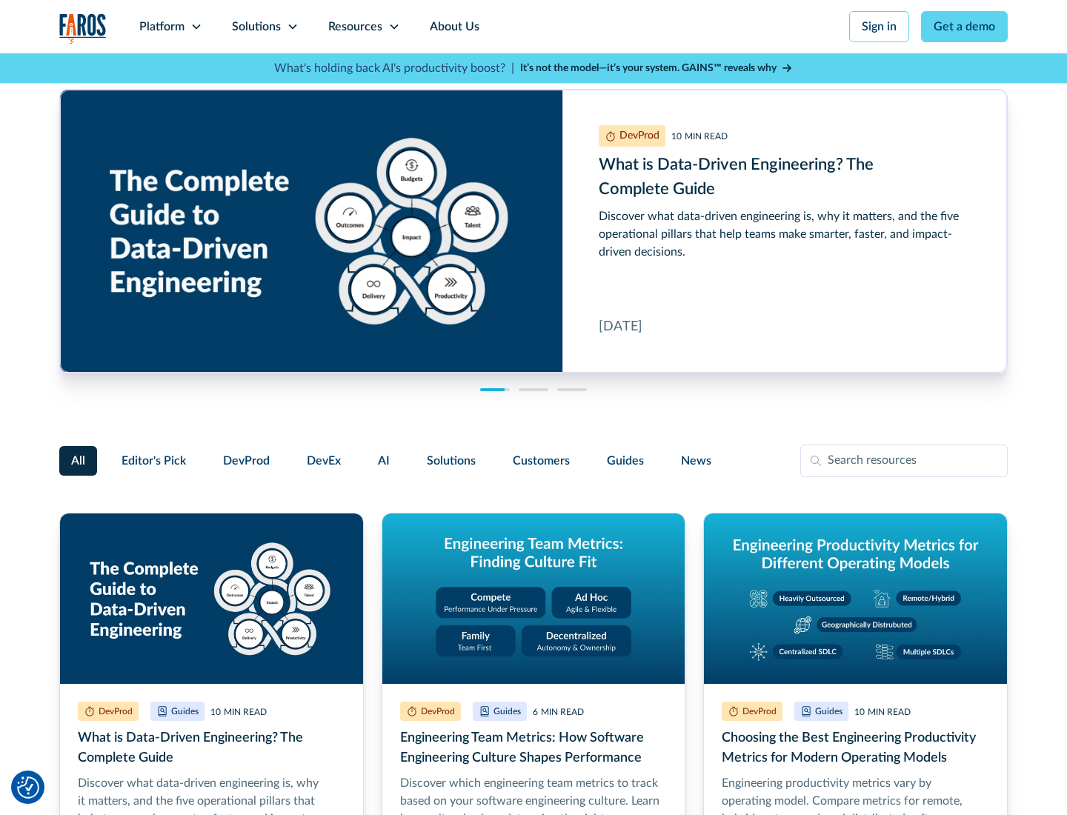
click at [453, 27] on link "About Us" at bounding box center [454, 26] width 79 height 53
